Goal: Complete application form

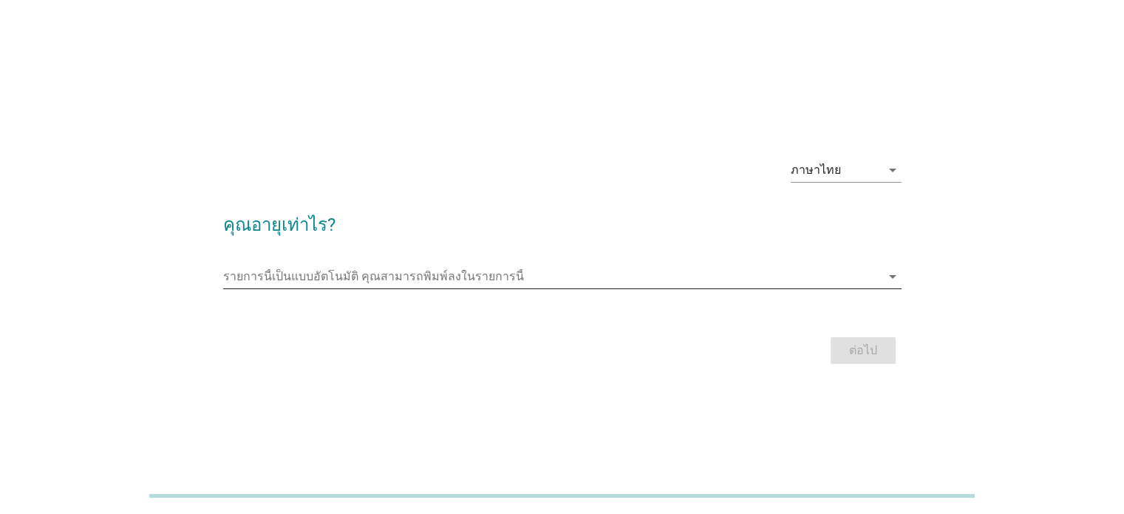
click at [307, 268] on input "รายการนี้เป็นแบบอัตโนมัติ คุณสามารถพิมพ์ลงในรายการนี้" at bounding box center [552, 277] width 658 height 24
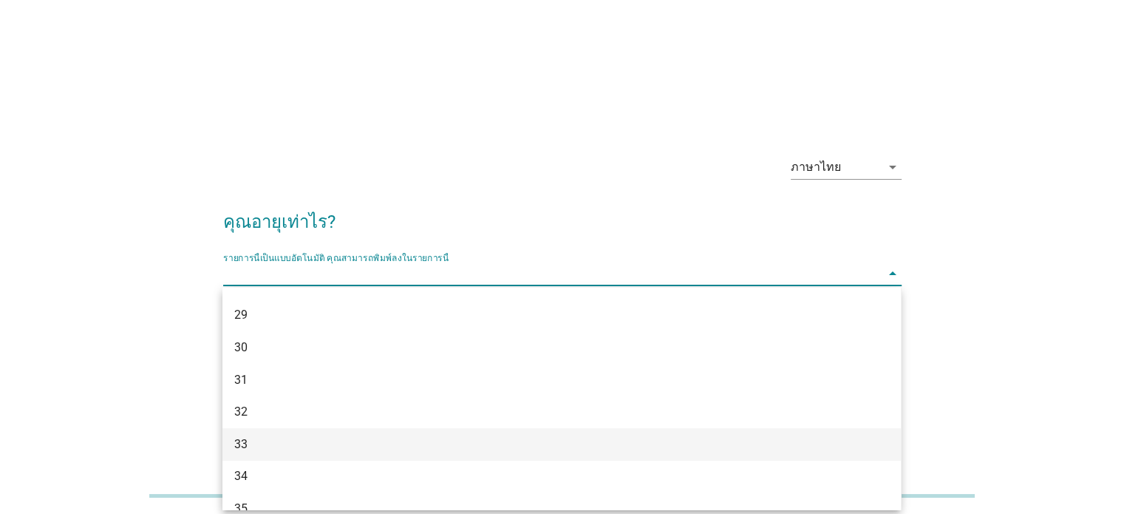
scroll to position [370, 0]
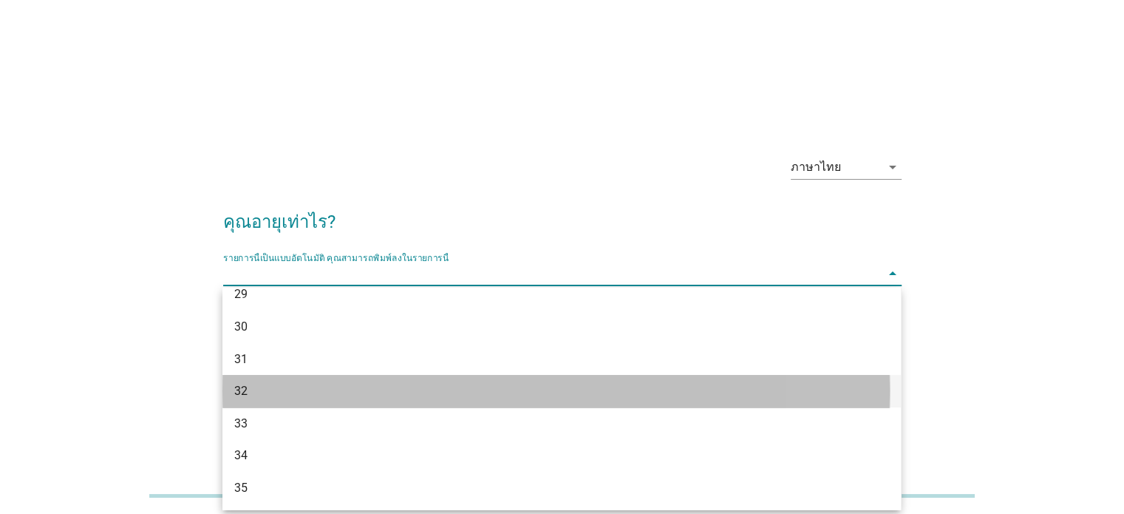
click at [262, 392] on div "32" at bounding box center [534, 391] width 600 height 18
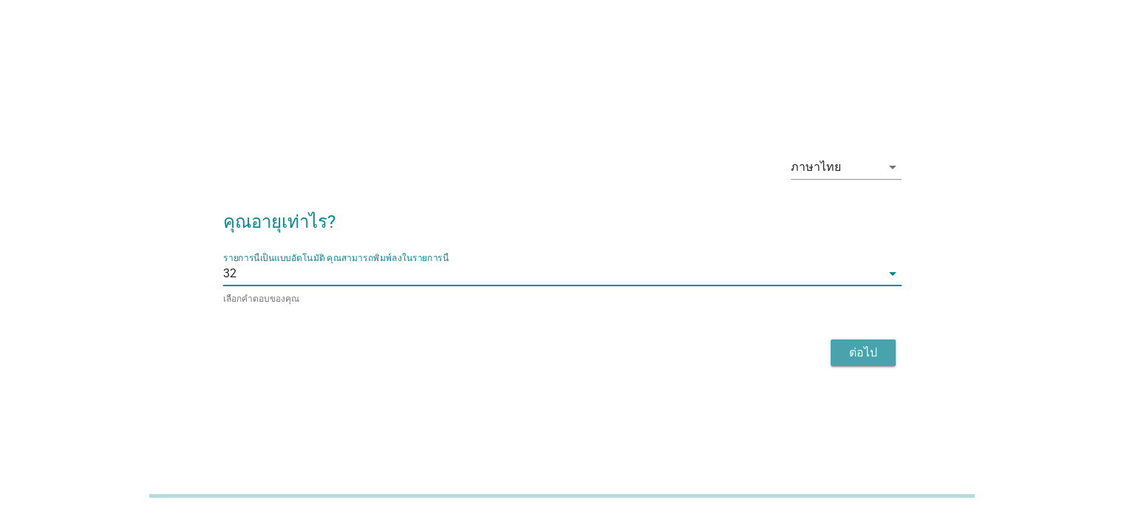
click at [872, 349] on div "ต่อไป" at bounding box center [863, 353] width 41 height 18
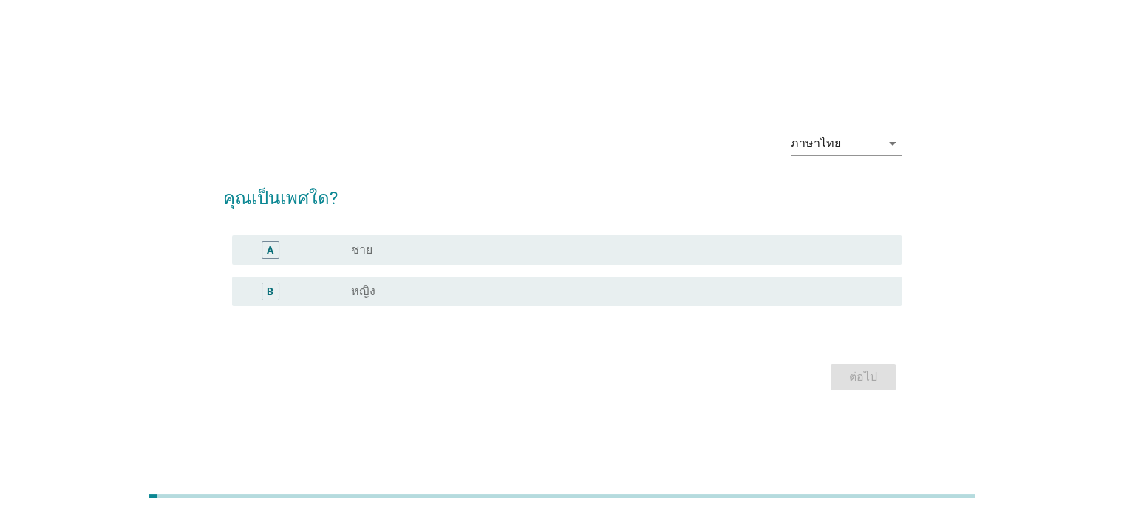
click at [366, 294] on label "หญิง" at bounding box center [363, 291] width 24 height 15
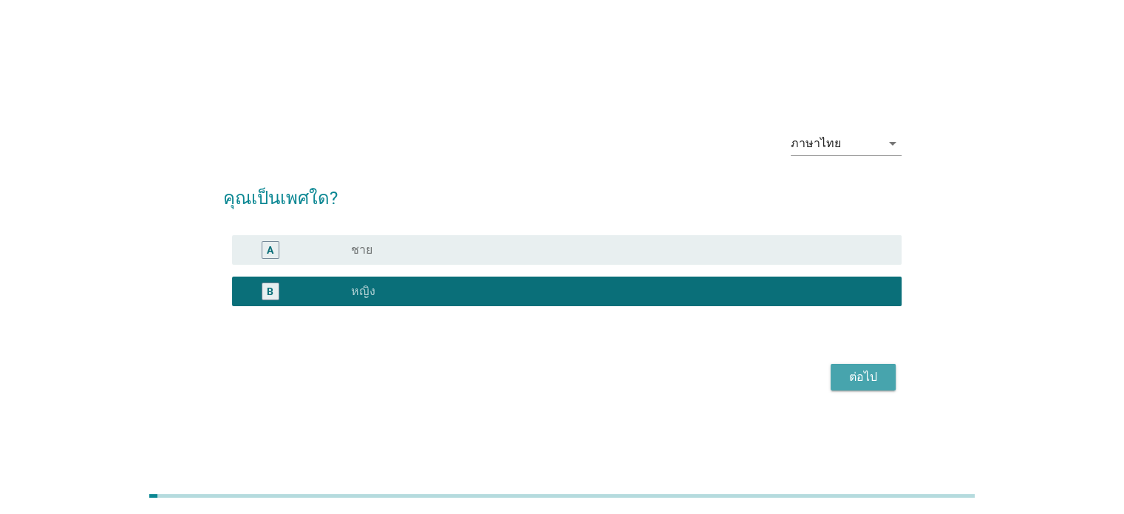
click at [878, 371] on div "ต่อไป" at bounding box center [863, 377] width 41 height 18
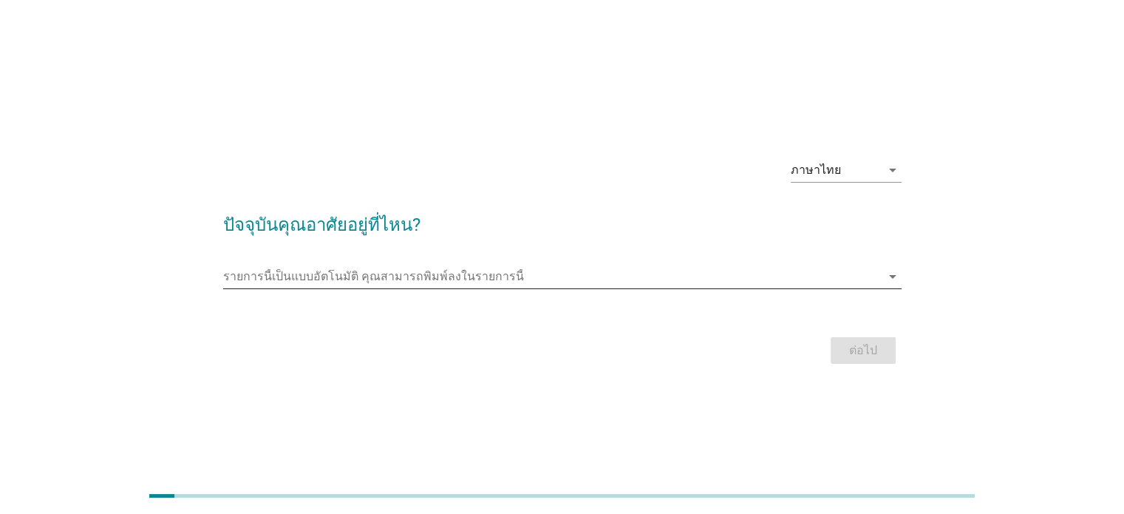
click at [335, 265] on input "รายการนี้เป็นแบบอัตโนมัติ คุณสามารถพิมพ์ลงในรายการนี้" at bounding box center [552, 277] width 658 height 24
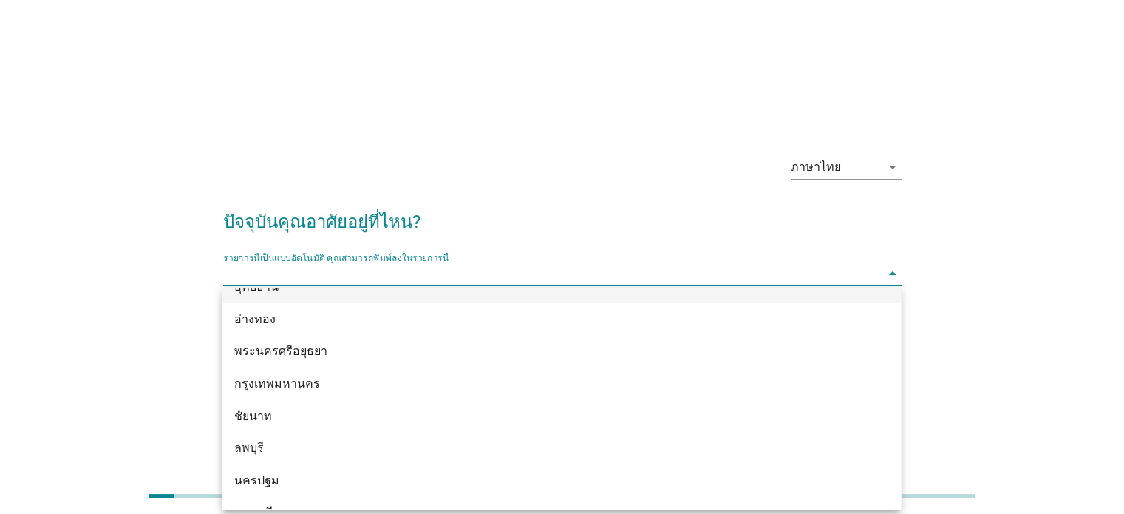
scroll to position [1257, 0]
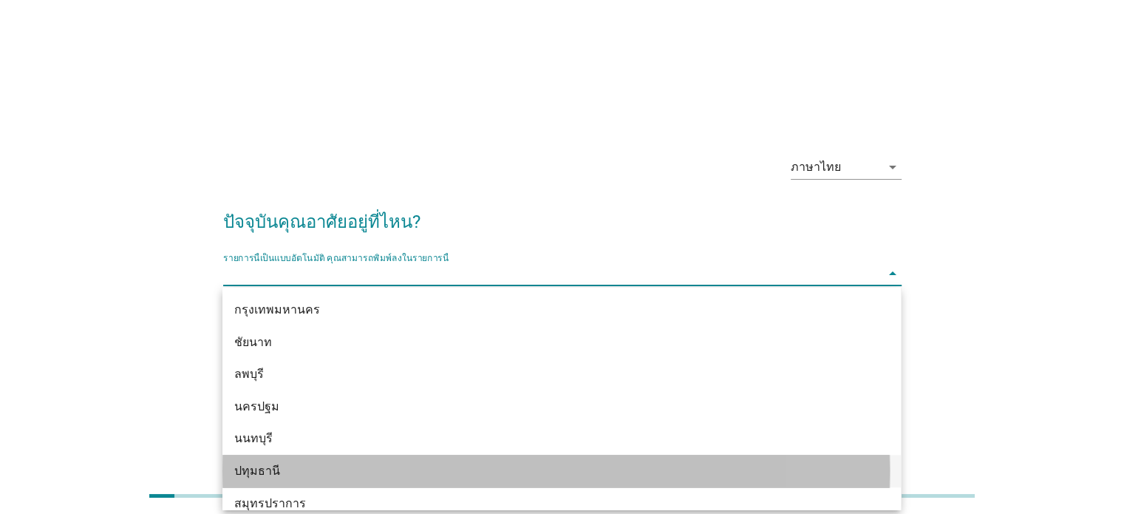
click at [255, 466] on div "ปทุมธานี" at bounding box center [534, 471] width 600 height 18
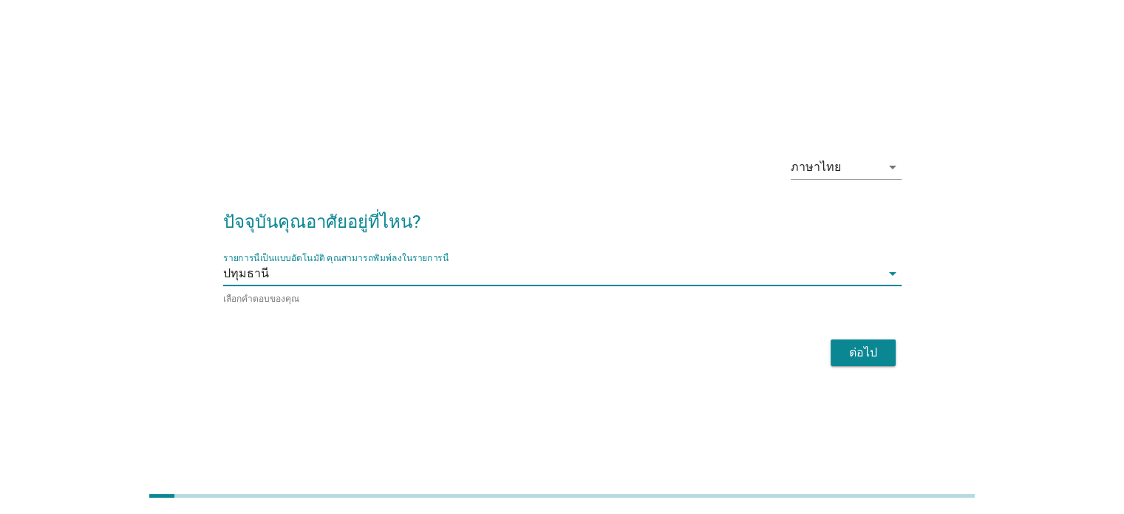
drag, startPoint x: 885, startPoint y: 347, endPoint x: 843, endPoint y: 354, distance: 42.8
click at [886, 347] on button "ต่อไป" at bounding box center [863, 352] width 65 height 27
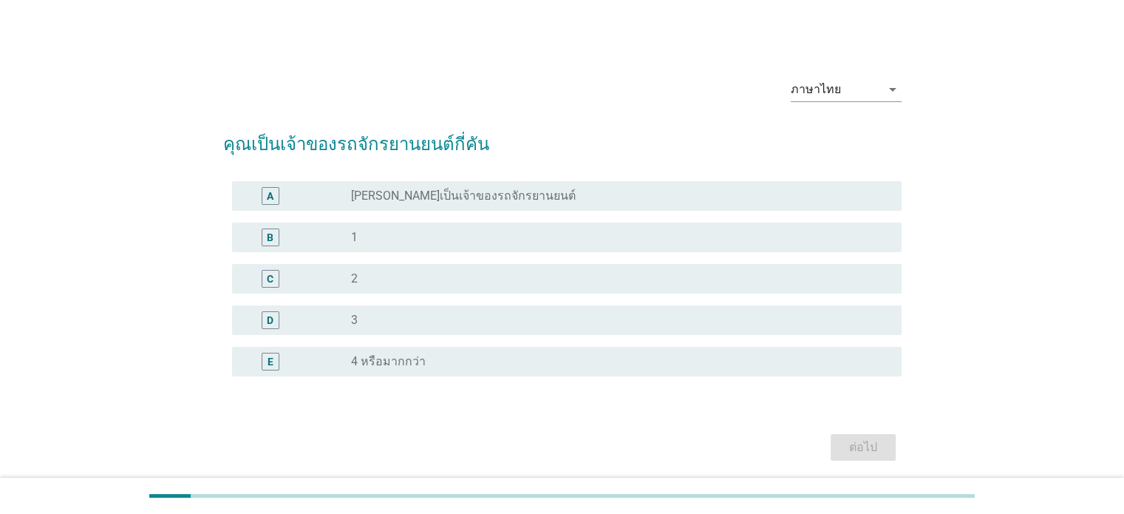
click at [402, 196] on label "[PERSON_NAME]เป็นเจ้าของรถจักรยานยนต์" at bounding box center [463, 195] width 225 height 15
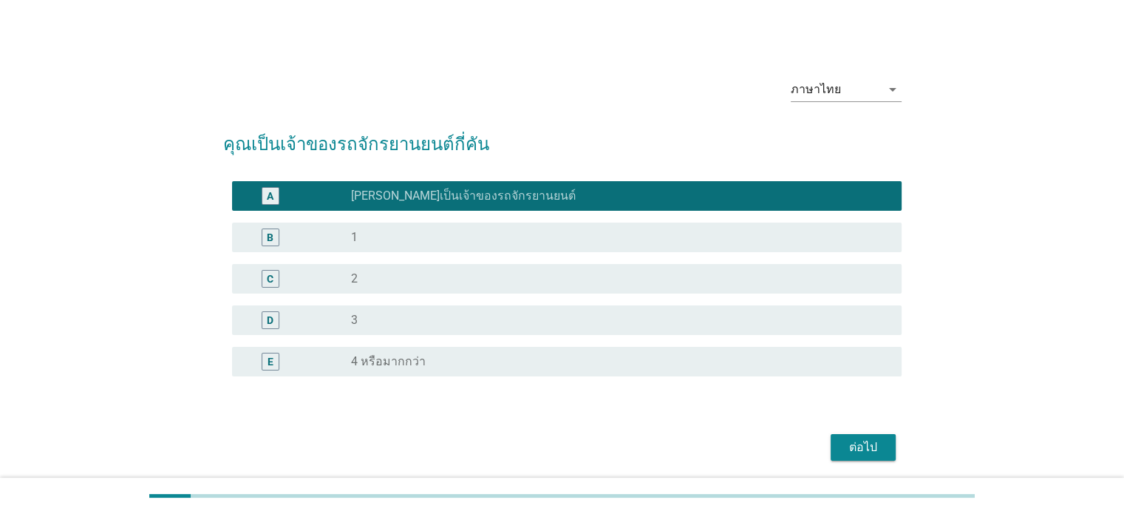
drag, startPoint x: 367, startPoint y: 232, endPoint x: 384, endPoint y: 250, distance: 24.6
click at [367, 231] on div "radio_button_unchecked 1" at bounding box center [614, 237] width 526 height 15
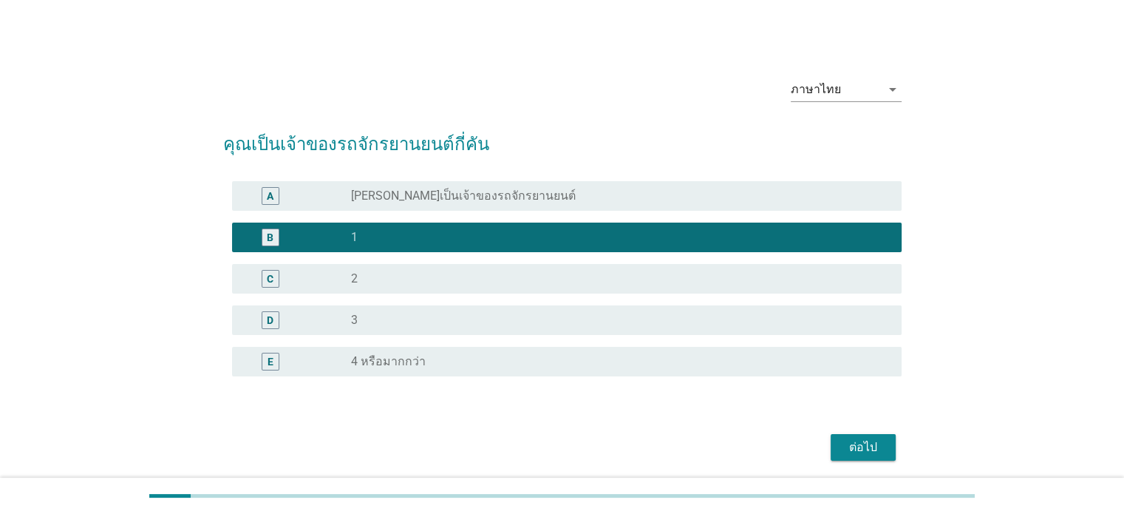
click at [849, 455] on button "ต่อไป" at bounding box center [863, 447] width 65 height 27
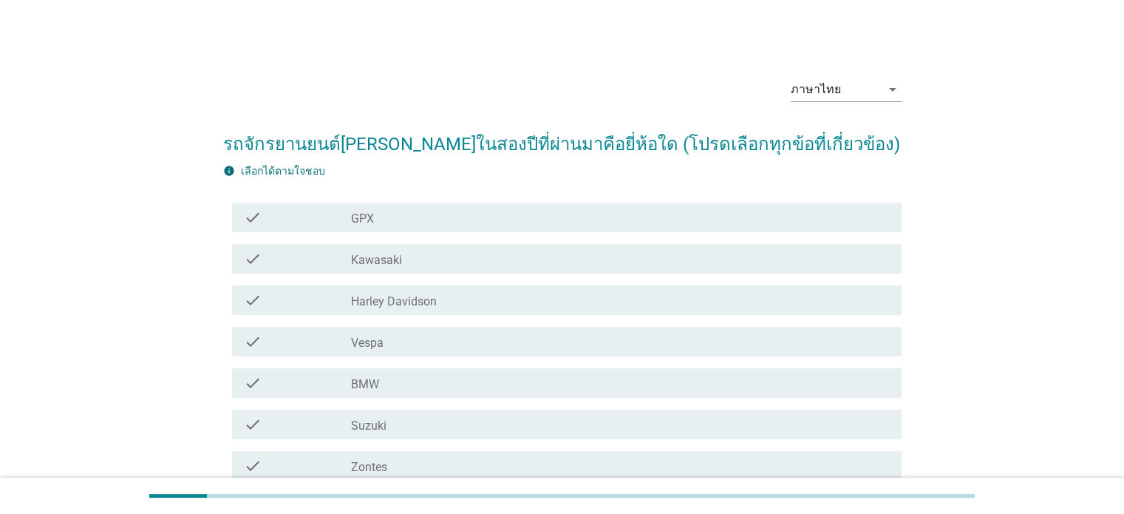
click at [370, 350] on div "check check_box_outline_blank Vespa" at bounding box center [567, 342] width 670 height 30
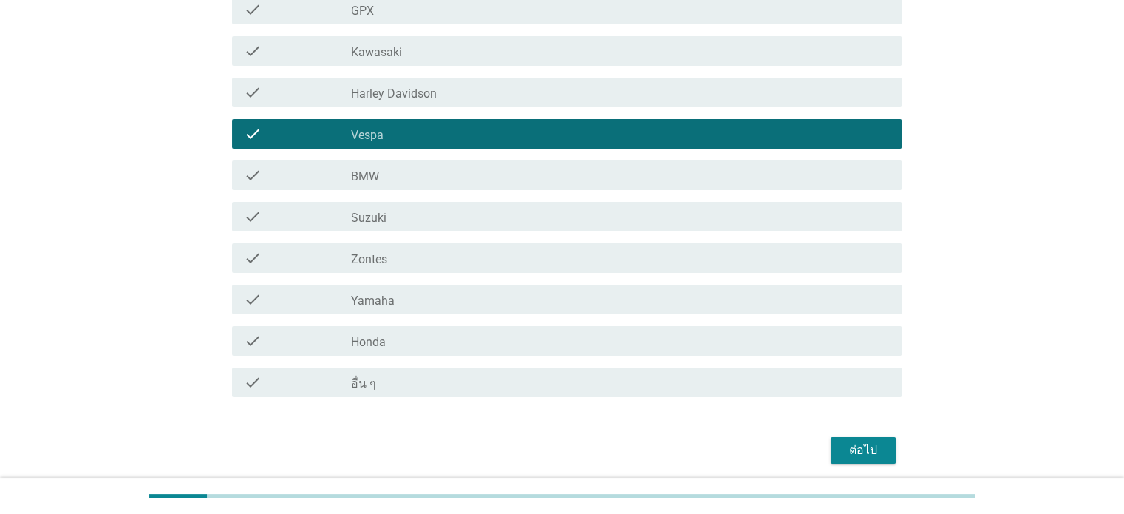
scroll to position [263, 0]
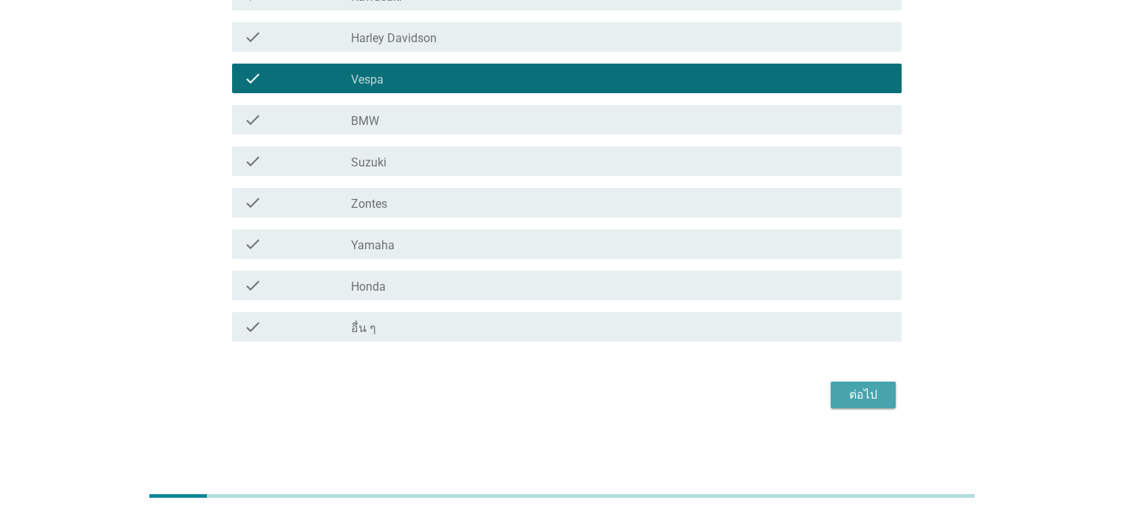
drag, startPoint x: 854, startPoint y: 387, endPoint x: 782, endPoint y: 381, distance: 72.7
click at [855, 387] on div "ต่อไป" at bounding box center [863, 395] width 41 height 18
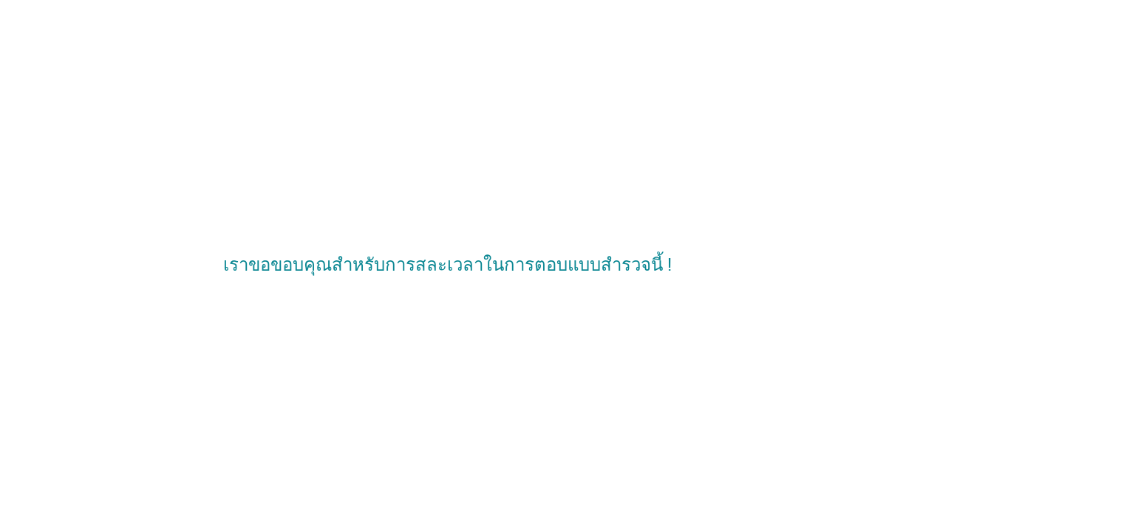
scroll to position [0, 0]
